Goal: Information Seeking & Learning: Learn about a topic

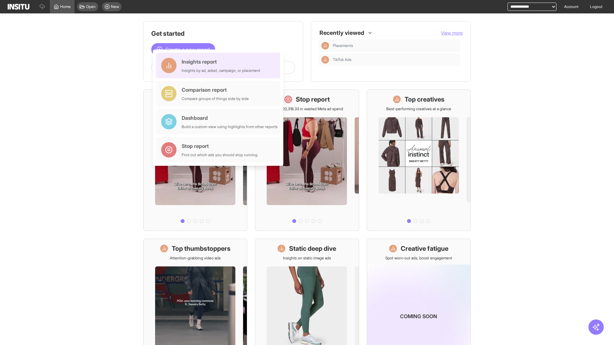
click at [220, 66] on div "Insights report Insights by ad, adset, campaign, or placement" at bounding box center [221, 65] width 79 height 15
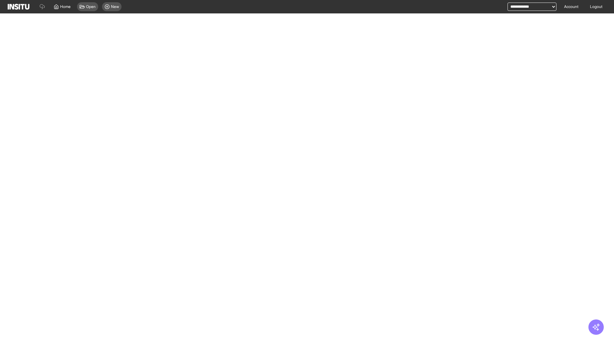
select select "**"
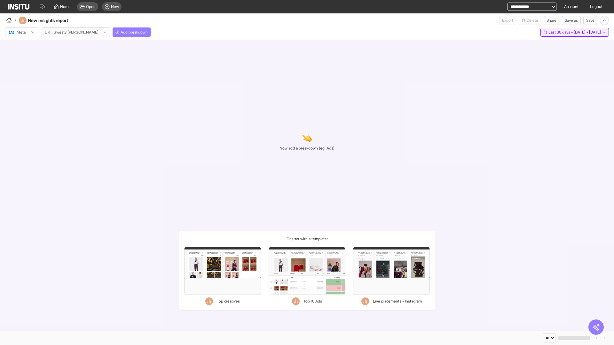
click at [561, 32] on span "Last 30 days - [DATE] - [DATE]" at bounding box center [574, 32] width 52 height 5
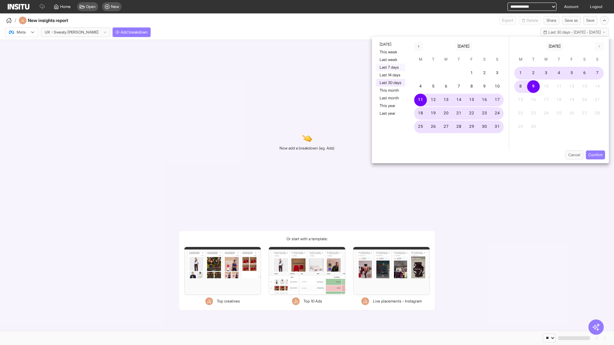
click at [390, 67] on button "Last 7 days" at bounding box center [390, 68] width 29 height 8
